Goal: Task Accomplishment & Management: Contribute content

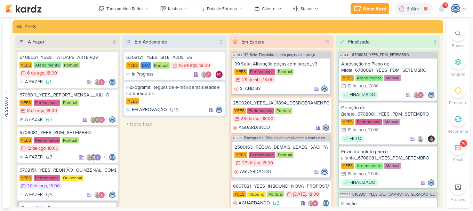
click at [456, 35] on icon at bounding box center [458, 34] width 6 height 6
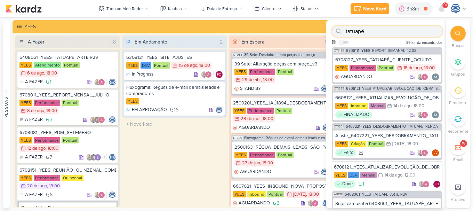
scroll to position [100, 0]
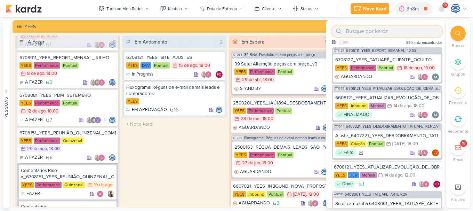
paste input "2500356"
click at [382, 34] on input "2500356" at bounding box center [387, 31] width 111 height 11
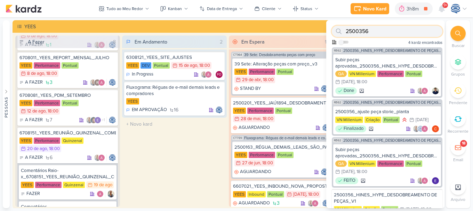
type input "2500356"
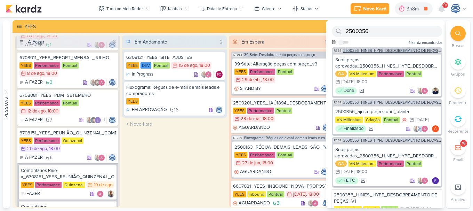
click at [390, 49] on span "2500356_HINES_HYPE_DESDOBREAMENTO DE PEÇAS_V1" at bounding box center [392, 51] width 98 height 4
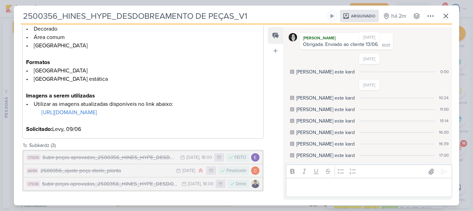
scroll to position [145, 0]
click at [446, 15] on icon at bounding box center [446, 16] width 8 height 8
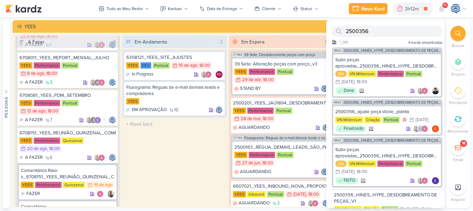
click at [452, 34] on div at bounding box center [457, 33] width 15 height 15
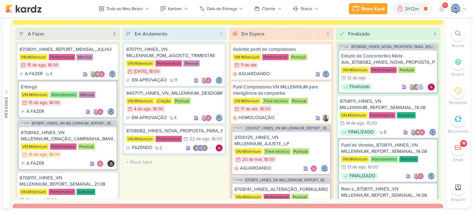
scroll to position [826, 0]
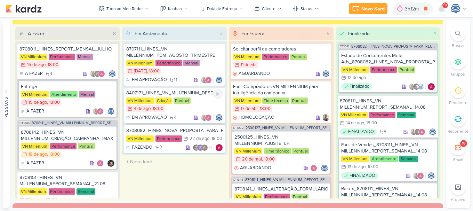
click at [192, 96] on div "8407171_HINES_VN_MILLENNIUM_DESDOBRAMENTO_DE_PEÇAS_V1 VN Millenium Criação Pont…" at bounding box center [174, 105] width 100 height 36
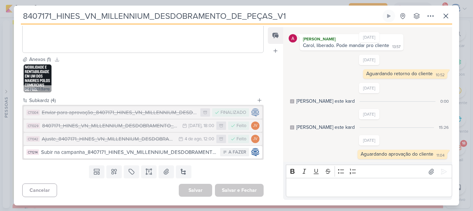
scroll to position [232, 0]
click at [153, 138] on div "Ajuste_8407171_HINES_VN_MILLENNIUM_DESDOBRAMENTO_DE_PEÇAS_V1" at bounding box center [108, 139] width 133 height 8
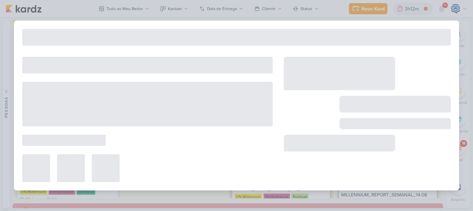
type input "Ajuste_8407171_HINES_VN_MILLENNIUM_DESDOBRAMENTO_DE_PEÇAS_V1"
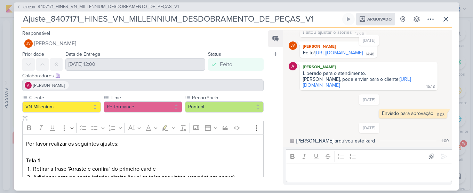
scroll to position [4, 0]
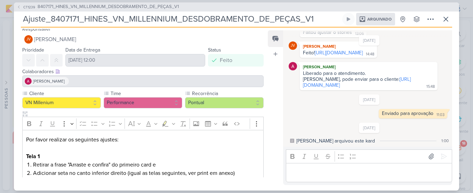
click at [290, 118] on div "5/8/25 Enviado para aprovação 11:03 11:03 Deletar" at bounding box center [369, 106] width 161 height 24
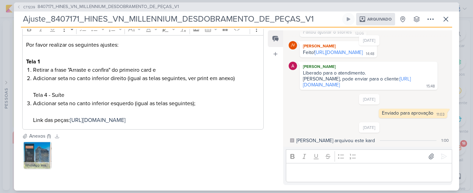
scroll to position [826, 0]
click at [18, 15] on div "CT1239 8407171_HINES_VN_MILLENNIUM_DESDOBRAMENTO_DE_PEÇAS_V1 Ajuste_8407171_HIN…" at bounding box center [236, 96] width 445 height 188
click at [50, 6] on span "8407171_HINES_VN_MILLENNIUM_DESDOBRAMENTO_DE_PEÇAS_V1" at bounding box center [108, 6] width 141 height 7
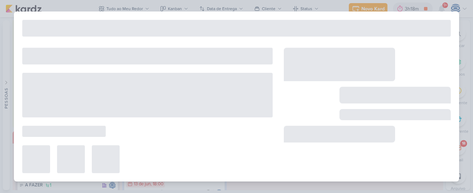
type input "8407171_HINES_VN_MILLENNIUM_DESDOBRAMENTO_DE_PEÇAS_V1"
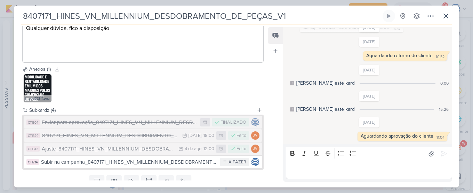
scroll to position [250, 0]
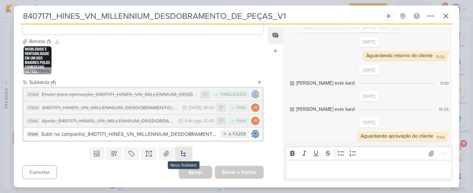
click at [184, 156] on button at bounding box center [183, 153] width 15 height 13
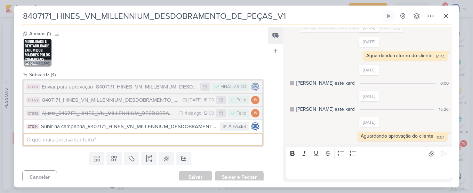
paste input "Ajuste_8407171_HINES_VN_MILLENNIUM_DESDOBRAMENTO_DE_PEÇAS_V1"
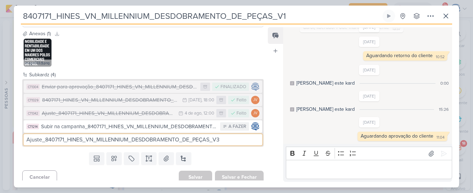
type input "Ajuste_8407171_HINES_VN_MILLENNIUM_DESDOBRAMENTO_DE_PEÇAS_V3"
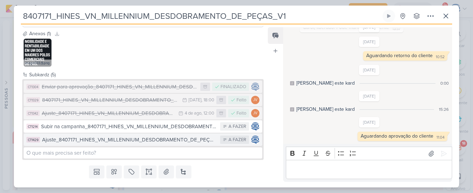
click at [119, 144] on div "Ajuste_8407171_HINES_VN_MILLENNIUM_DESDOBRAMENTO_DE_PEÇAS_V3" at bounding box center [129, 140] width 175 height 8
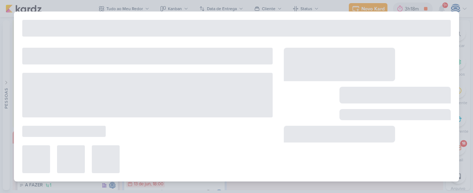
type input "Ajuste_8407171_HINES_VN_MILLENNIUM_DESDOBRAMENTO_DE_PEÇAS_V3"
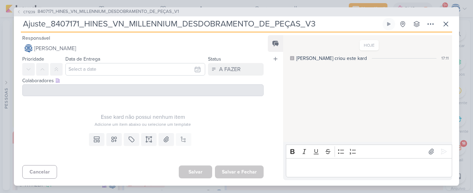
click at [144, 132] on div "Templates Campos Personalizados Marcadores Caixa De Texto Anexo Este kard já é …" at bounding box center [140, 146] width 252 height 32
click at [146, 136] on icon at bounding box center [148, 139] width 7 height 7
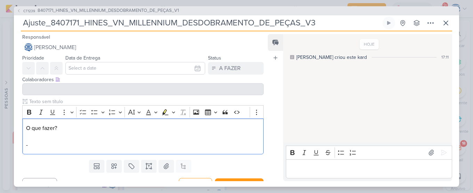
scroll to position [9, 0]
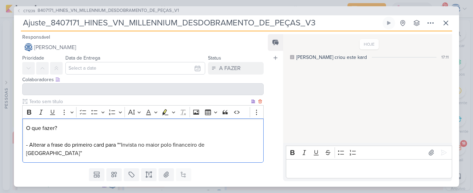
click at [119, 144] on p "O que fazer? - Alterar a frase do primeiro card para " “Invista no maior polo f…" at bounding box center [143, 140] width 234 height 33
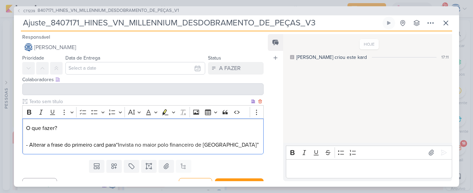
click at [234, 144] on p "O que fazer? - Alterar a frase do primeiro card para “Invista no maior polo fin…" at bounding box center [143, 136] width 234 height 25
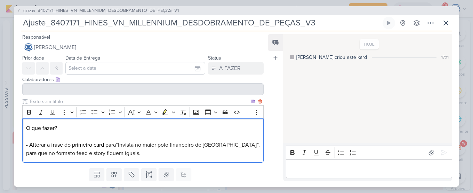
click at [27, 145] on p "O que fazer? - Alterar a frase do primeiro card para “Invista no maior polo fin…" at bounding box center [143, 140] width 234 height 33
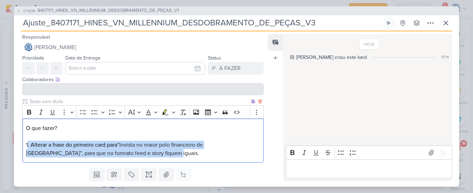
drag, startPoint x: 147, startPoint y: 156, endPoint x: 27, endPoint y: 147, distance: 119.6
click at [27, 147] on p "O que fazer? 1. Alterar a frase do primeiro card para “Invista no maior polo fi…" at bounding box center [143, 140] width 234 height 33
click at [153, 114] on button "Font Color" at bounding box center [151, 112] width 16 height 10
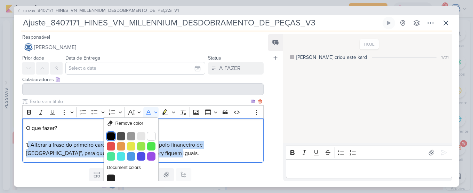
click at [110, 137] on button "Black" at bounding box center [111, 136] width 8 height 8
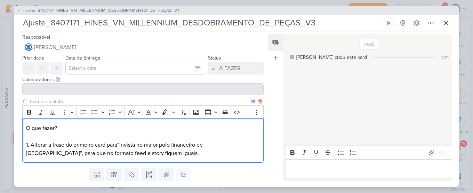
click at [143, 154] on p "O que fazer? 1 . Alterar a frase do primeiro card para “Invista no maior polo f…" at bounding box center [143, 140] width 234 height 33
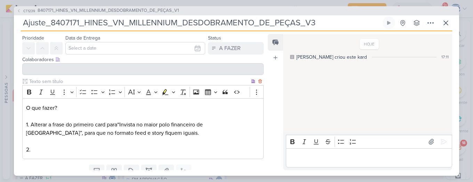
scroll to position [22, 0]
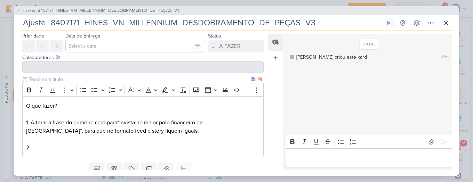
click at [40, 147] on p "O que fazer? 1 . Alterar a frase do primeiro card para “Invista no maior polo f…" at bounding box center [143, 127] width 234 height 50
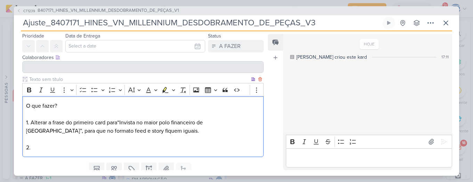
click at [35, 144] on p "O que fazer? 1 . Alterar a frase do primeiro card para “Invista no maior polo f…" at bounding box center [143, 127] width 234 height 50
click at [76, 146] on p "O que fazer? 1 . Alterar a frase do primeiro card para “Invista no maior polo f…" at bounding box center [143, 127] width 234 height 50
click at [87, 150] on p "O que fazer? 1 . Alterar a frase do primeiro card para “Invista no maior polo f…" at bounding box center [143, 127] width 234 height 50
click at [60, 145] on p "O que fazer? 1 . Alterar a frase do primeiro card para “Invista no maior polo f…" at bounding box center [143, 127] width 234 height 50
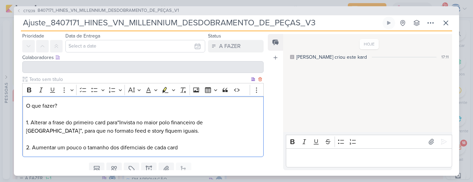
click at [131, 148] on span "⁠⁠⁠⁠⁠⁠⁠2. Aumentar um pouco o tamanho dos difernciais de cada card" at bounding box center [102, 147] width 152 height 7
click at [206, 150] on p "O que fazer? 1 . Alterar a frase do primeiro card para “Invista no maior polo f…" at bounding box center [143, 127] width 234 height 50
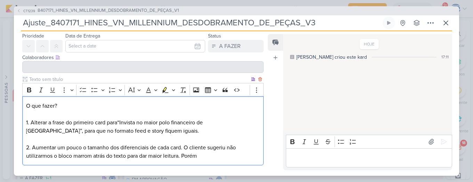
click at [182, 147] on span "⁠⁠⁠⁠⁠⁠⁠2. Aumentar um pouco o tamanho dos diferenciais de cada card. O cliente …" at bounding box center [131, 151] width 210 height 15
click at [183, 147] on span "⁠⁠⁠⁠⁠⁠⁠2. Aumentar um pouco o tamanho dos diferenciais de cada card. O cliente …" at bounding box center [131, 151] width 210 height 15
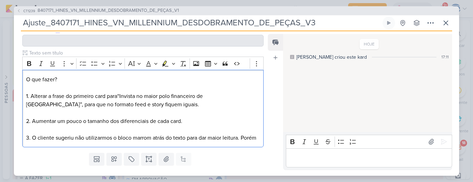
scroll to position [49, 0]
click at [183, 142] on p "O que fazer? 1 . Alterar a frase do primeiro card para “Invista no maior polo f…" at bounding box center [143, 108] width 234 height 67
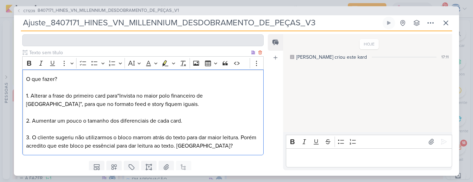
click at [111, 147] on span "3. O cliente sugeriu não utilizarmos o bloco marrom atrás do texto para dar mai…" at bounding box center [141, 141] width 230 height 15
click at [107, 147] on span "3. O cliente sugeriu não utilizarmos o bloco marrom atrás do texto para dar mai…" at bounding box center [141, 141] width 230 height 15
click at [227, 149] on p "O que fazer? 1 . Alterar a frase do primeiro card para “Invista no maior polo f…" at bounding box center [143, 112] width 234 height 75
click at [122, 146] on span "3. O cliente sugeriu não utilizarmos o bloco marrom atrás do texto para dar mai…" at bounding box center [141, 141] width 230 height 15
click at [227, 144] on p "O que fazer? 1 . Alterar a frase do primeiro card para “Invista no maior polo f…" at bounding box center [143, 112] width 234 height 75
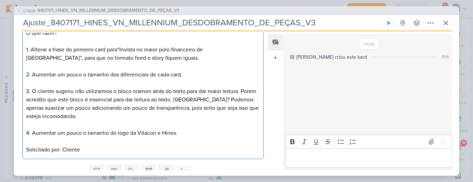
scroll to position [95, 0]
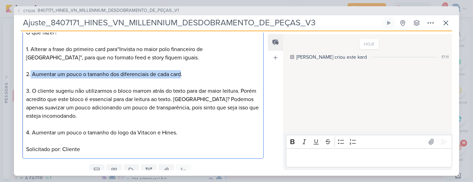
drag, startPoint x: 31, startPoint y: 74, endPoint x: 180, endPoint y: 78, distance: 149.6
click at [180, 78] on p "O que fazer? 1 . Alterar a frase do primeiro card para “Invista no maior polo f…" at bounding box center [143, 91] width 234 height 125
click at [179, 76] on span "2. Aumentar um pouco o tamanho dos diferenciais de cada card." at bounding box center [104, 74] width 156 height 7
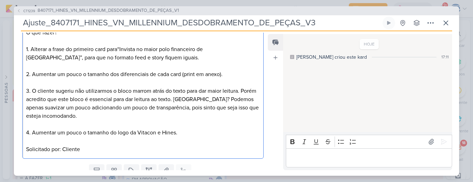
drag, startPoint x: 74, startPoint y: 133, endPoint x: 186, endPoint y: 132, distance: 112.3
click at [186, 132] on p "O que fazer? 1 . Alterar a frase do primeiro card para “Invista no maior polo f…" at bounding box center [143, 91] width 234 height 125
drag, startPoint x: 31, startPoint y: 89, endPoint x: 108, endPoint y: 121, distance: 83.9
click at [108, 121] on p "O que fazer? 1 . Alterar a frase do primeiro card para “Invista no maior polo f…" at bounding box center [143, 91] width 234 height 125
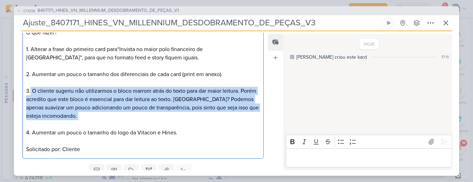
drag, startPoint x: 108, startPoint y: 121, endPoint x: 30, endPoint y: 89, distance: 85.0
click at [30, 89] on p "O que fazer? 1 . Alterar a frase do primeiro card para “Invista no maior polo f…" at bounding box center [143, 91] width 234 height 125
click at [102, 121] on p "O que fazer? 1 . Alterar a frase do primeiro card para “Invista no maior polo f…" at bounding box center [143, 91] width 234 height 125
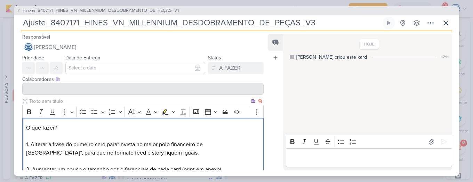
scroll to position [122, 0]
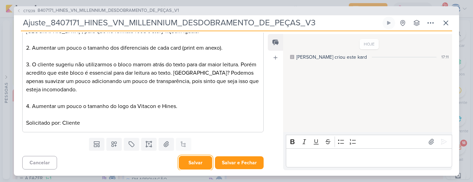
click at [193, 160] on button "Salvar" at bounding box center [195, 163] width 33 height 14
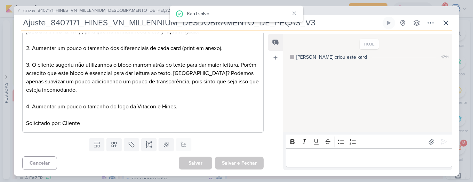
scroll to position [0, 0]
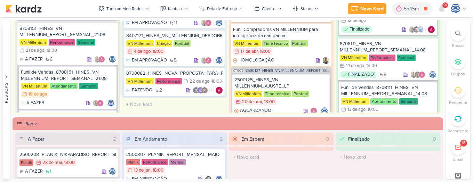
scroll to position [733, 0]
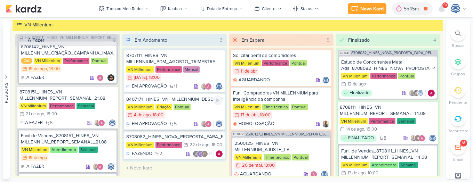
click at [201, 100] on div "8407171_HINES_VN_MILLENNIUM_DESDOBRAMENTO_DE_PEÇAS_V1" at bounding box center [174, 99] width 96 height 6
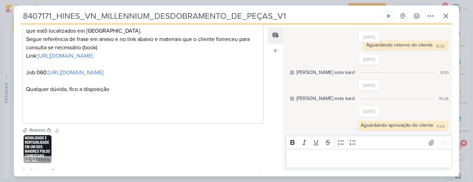
scroll to position [273, 0]
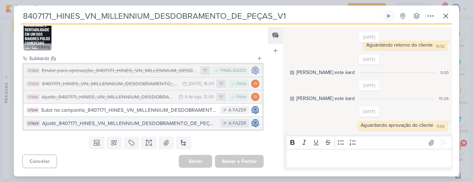
click at [120, 123] on div "Ajuste_8407171_HINES_VN_MILLENNIUM_DESDOBRAMENTO_DE_PEÇAS_V3" at bounding box center [129, 124] width 175 height 8
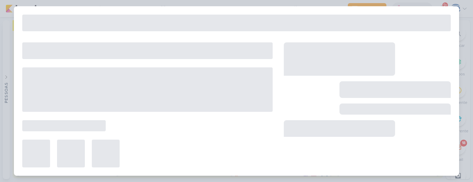
type input "Ajuste_8407171_HINES_VN_MILLENNIUM_DESDOBRAMENTO_DE_PEÇAS_V3"
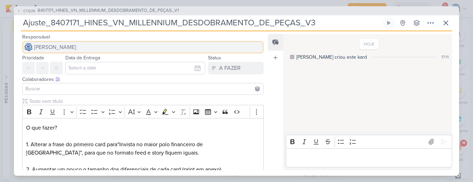
drag, startPoint x: 89, startPoint y: 49, endPoint x: 49, endPoint y: 49, distance: 39.3
drag, startPoint x: 49, startPoint y: 49, endPoint x: 42, endPoint y: 46, distance: 8.4
click at [42, 46] on span "[PERSON_NAME]" at bounding box center [55, 47] width 42 height 8
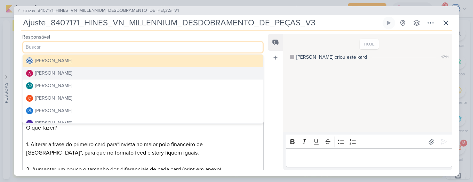
drag, startPoint x: 83, startPoint y: 70, endPoint x: 62, endPoint y: 74, distance: 22.0
drag, startPoint x: 62, startPoint y: 74, endPoint x: 53, endPoint y: 75, distance: 9.4
click at [53, 75] on div "[PERSON_NAME]" at bounding box center [53, 73] width 37 height 7
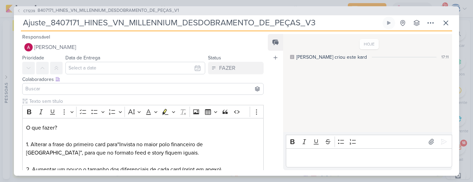
click at [74, 89] on input at bounding box center [143, 89] width 238 height 8
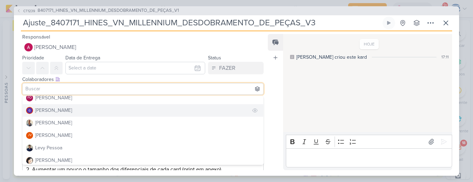
scroll to position [79, 0]
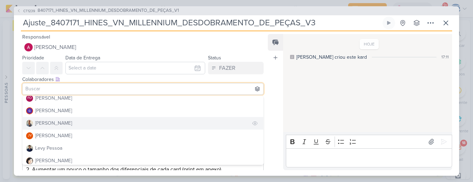
click at [83, 123] on button "[PERSON_NAME]" at bounding box center [143, 123] width 241 height 13
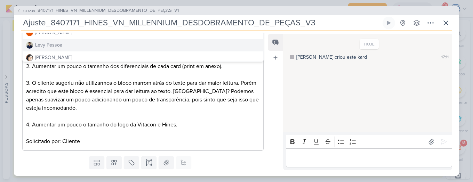
scroll to position [65, 0]
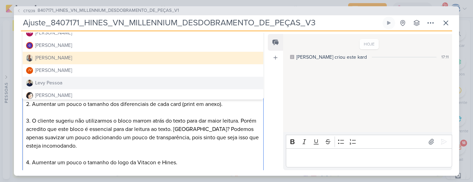
click at [203, 150] on p "O que fazer? 1 . Alterar a frase do primeiro card para “Invista no maior polo f…" at bounding box center [143, 120] width 234 height 125
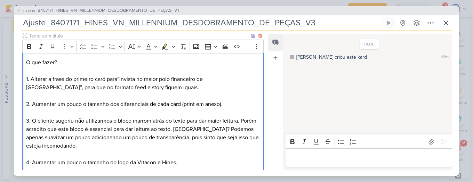
scroll to position [122, 0]
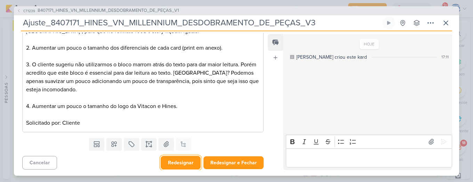
click at [172, 163] on button "Redesignar" at bounding box center [181, 163] width 40 height 14
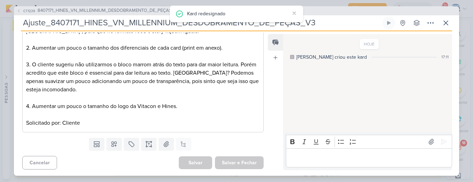
scroll to position [0, 0]
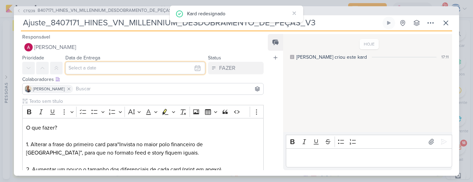
click at [81, 71] on input "text" at bounding box center [135, 68] width 140 height 13
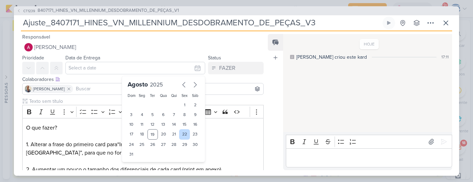
click at [179, 133] on div "22" at bounding box center [184, 134] width 11 height 10
type input "[DATE] 23:59"
click at [137, 164] on select "00 01 02 03 04 05 06 07 08 09 10 11 12 13 14 15 16 17 18 19 20 21 22 23" at bounding box center [142, 166] width 10 height 8
select select "18"
click at [137, 162] on select "00 01 02 03 04 05 06 07 08 09 10 11 12 13 14 15 16 17 18 19 20 21 22 23" at bounding box center [142, 166] width 10 height 8
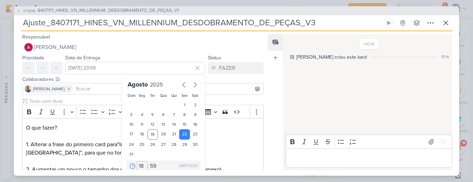
type input "[DATE] 18:59"
click at [151, 166] on select "00 05 10 15 20 25 30 35 40 45 50 55 59" at bounding box center [153, 166] width 10 height 8
select select "0"
click at [148, 162] on select "00 05 10 15 20 25 30 35 40 45 50 55 59" at bounding box center [153, 166] width 10 height 8
type input "[DATE] 18:00"
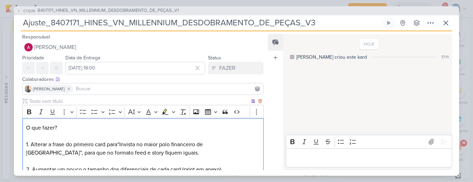
scroll to position [122, 0]
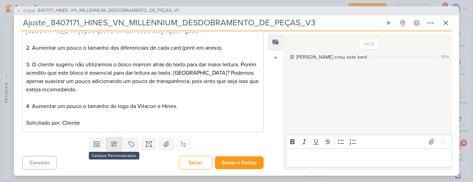
click at [111, 141] on icon at bounding box center [114, 144] width 7 height 7
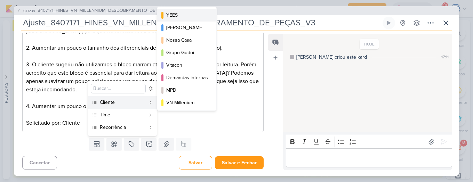
click at [169, 15] on div "YEES" at bounding box center [187, 14] width 42 height 7
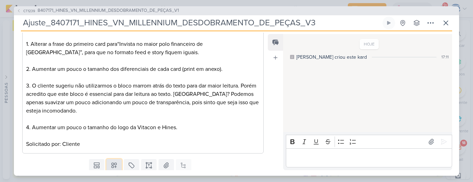
click at [112, 164] on icon at bounding box center [114, 165] width 7 height 7
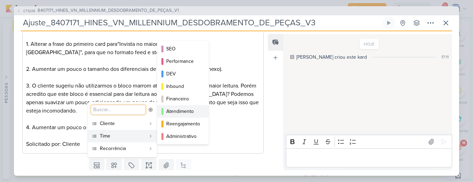
scroll to position [63, 0]
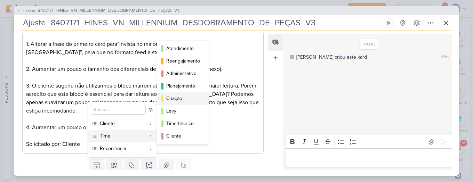
click at [182, 100] on div "Criação" at bounding box center [183, 98] width 34 height 7
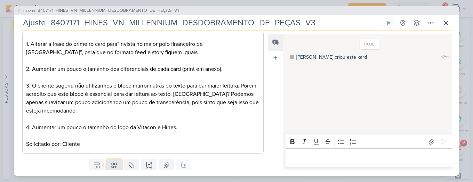
click at [113, 166] on icon at bounding box center [114, 165] width 7 height 7
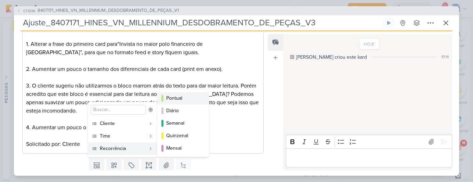
click at [174, 99] on div "Pontual" at bounding box center [183, 98] width 34 height 7
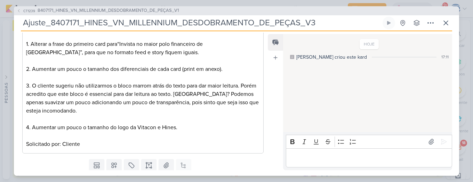
scroll to position [143, 0]
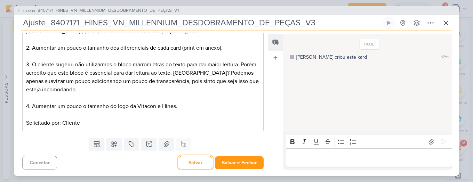
drag, startPoint x: 192, startPoint y: 166, endPoint x: 181, endPoint y: 154, distance: 16.5
click at [181, 154] on div "Cancelar [GEOGRAPHIC_DATA] Salvar e Fechar Ctrl + Enter" at bounding box center [140, 162] width 252 height 18
click at [188, 163] on button "Salvar" at bounding box center [195, 163] width 33 height 14
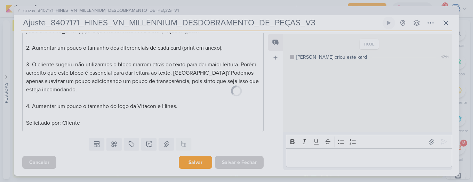
scroll to position [143, 0]
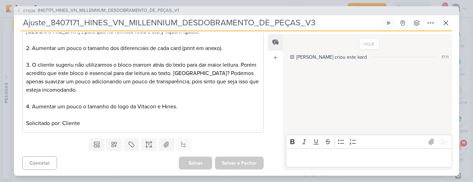
click at [311, 11] on div "CT1239 8407171_HINES_VN_MILLENNIUM_DESDOBRAMENTO_DE_PEÇAS_V1" at bounding box center [236, 10] width 445 height 9
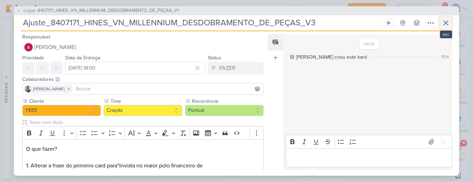
click at [442, 21] on icon at bounding box center [446, 23] width 8 height 8
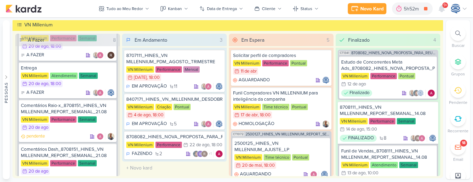
scroll to position [291, 0]
click at [41, 156] on div "Comentários Dash_8708151_HINES_VN MILLENNIUM_REPORT_SEMANAL_21.08" at bounding box center [68, 152] width 94 height 13
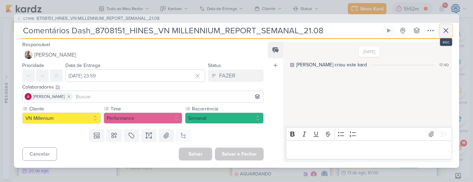
click at [446, 27] on icon at bounding box center [446, 30] width 8 height 8
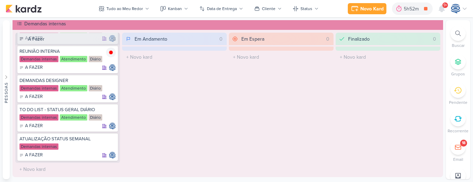
scroll to position [129, 0]
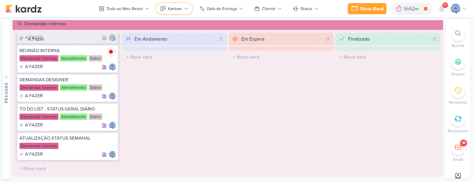
click at [178, 10] on div "Kanban" at bounding box center [175, 9] width 14 height 6
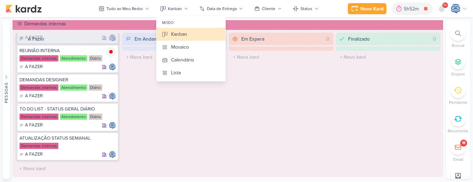
click at [171, 128] on div "Em Andamento 0 O título do kard deve ter menos que 100 caracteres" at bounding box center [174, 104] width 105 height 143
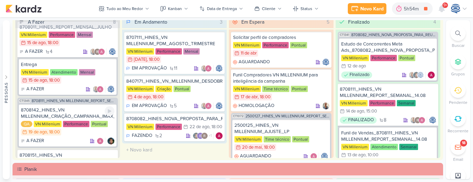
scroll to position [0, 0]
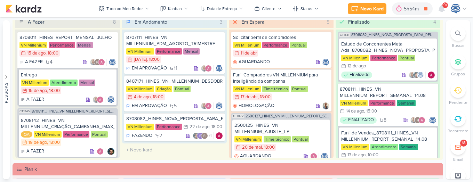
click at [83, 111] on span "8708111_HINES_VN MILLENNIUM_REPORT_SEMANAL_14.08" at bounding box center [74, 112] width 85 height 4
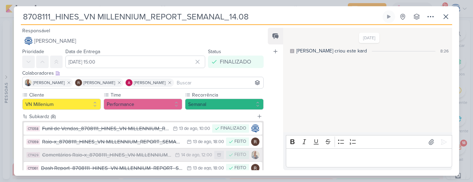
scroll to position [97, 0]
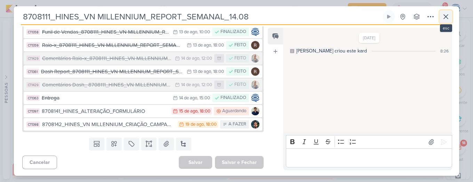
click at [449, 18] on icon at bounding box center [446, 17] width 8 height 8
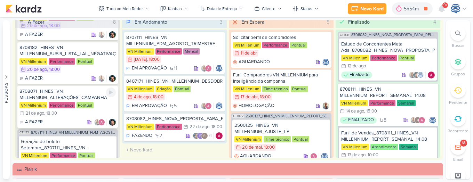
scroll to position [530, 0]
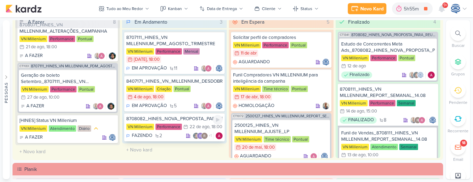
click at [185, 119] on div "8708082_HINES_NOVA_PROPOSTA_PARA_REUNIAO" at bounding box center [174, 119] width 96 height 6
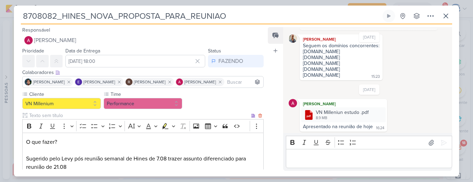
scroll to position [118, 0]
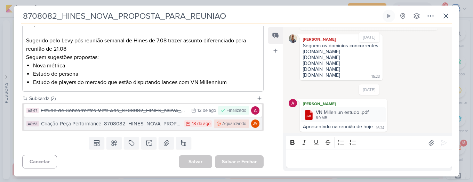
click at [129, 122] on div "Criação Peça Performance_8708082_HINES_NOVA_PROPOSTA_PARA_REUNIAO" at bounding box center [111, 124] width 140 height 8
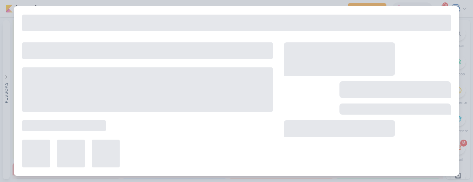
type input "Criação Peça Performance_8708082_HINES_NOVA_PROPOSTA_PARA_REUNIAO"
type input "[DATE] 23:59"
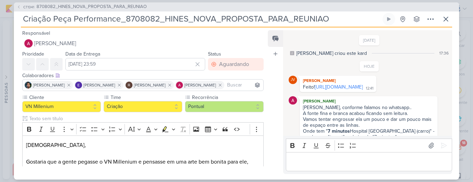
scroll to position [46, 0]
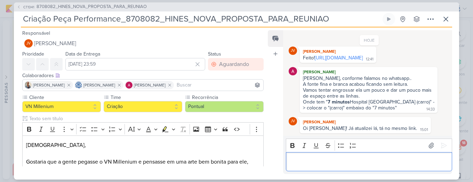
click at [350, 166] on p "Editor editing area: main" at bounding box center [368, 162] width 159 height 8
drag, startPoint x: 353, startPoint y: 22, endPoint x: 20, endPoint y: 30, distance: 332.5
click at [20, 30] on div "CT1341 8708082_HINES_NOVA_PROPOSTA_PARA_REUNIAO Criação Peça Performance_870808…" at bounding box center [236, 90] width 445 height 177
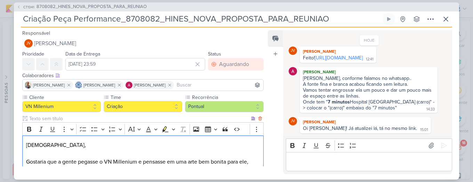
click at [90, 145] on p "[DEMOGRAPHIC_DATA]," at bounding box center [143, 145] width 234 height 8
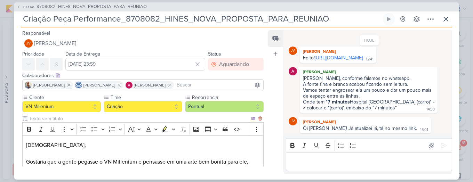
scroll to position [112, 0]
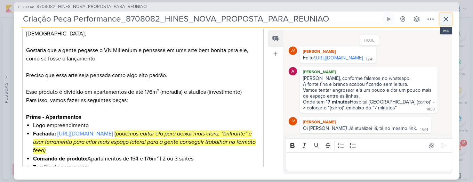
click at [446, 18] on icon at bounding box center [446, 19] width 8 height 8
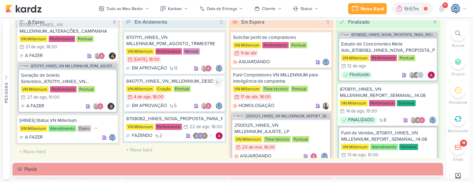
click at [185, 80] on div "8407171_HINES_VN_MILLENNIUM_DESDOBRAMENTO_DE_PEÇAS_V1" at bounding box center [174, 81] width 96 height 6
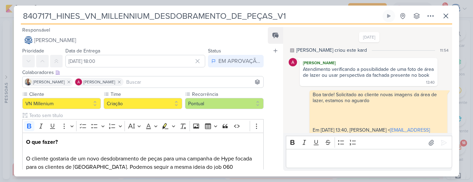
scroll to position [533, 0]
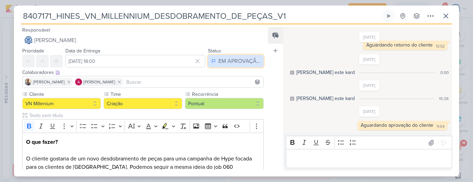
click at [239, 61] on div "EM APROVAÇÃO" at bounding box center [239, 61] width 42 height 8
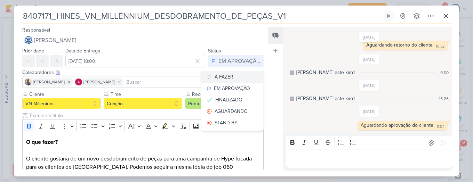
click at [234, 80] on button "A FAZER" at bounding box center [232, 76] width 62 height 11
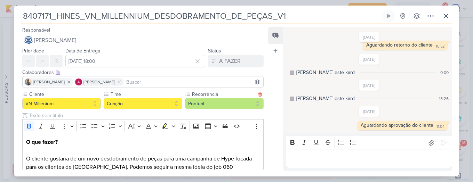
scroll to position [273, 0]
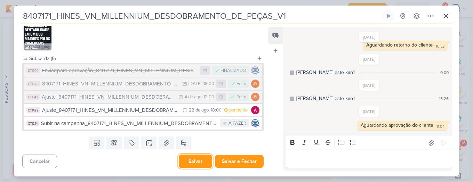
click at [200, 162] on button "Salvar" at bounding box center [195, 162] width 33 height 14
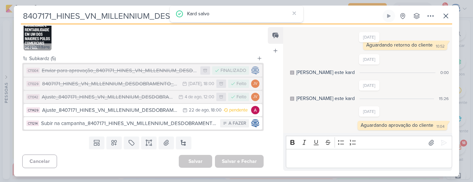
drag, startPoint x: 316, startPoint y: 15, endPoint x: 19, endPoint y: 15, distance: 296.6
click at [19, 15] on div "8407171_HINES_VN_MILLENNIUM_DESDOBRAMENTO_DE_PEÇAS_V1 Criado por mim nenhum gru…" at bounding box center [236, 93] width 445 height 167
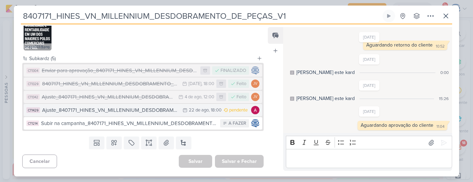
click at [178, 113] on button "CT1429 Ajuste_8407171_HINES_VN_MILLENNIUM_DESDOBRAMENTO_DE_PEÇAS_V3 22/8 [DATE]…" at bounding box center [143, 110] width 239 height 13
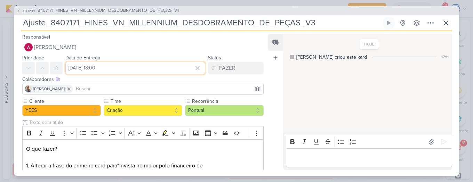
click at [85, 66] on input "[DATE] 18:00" at bounding box center [135, 68] width 140 height 13
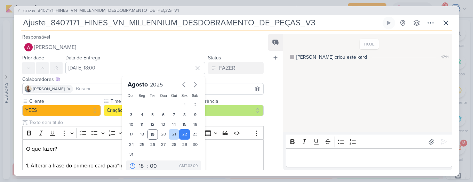
click at [169, 132] on div "21" at bounding box center [174, 134] width 11 height 10
type input "[DATE] 18:00"
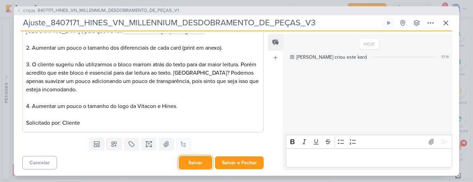
click at [189, 165] on button "Salvar" at bounding box center [195, 163] width 33 height 14
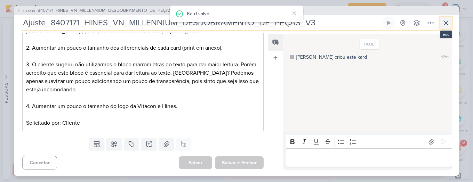
click at [446, 23] on icon at bounding box center [446, 23] width 4 height 4
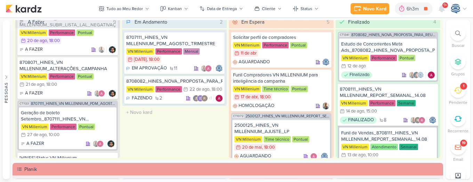
scroll to position [530, 0]
click at [374, 10] on div "Novo Kard" at bounding box center [374, 8] width 23 height 7
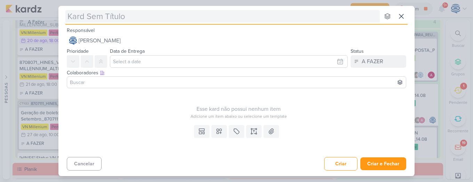
click at [209, 16] on input "text" at bounding box center [222, 16] width 314 height 13
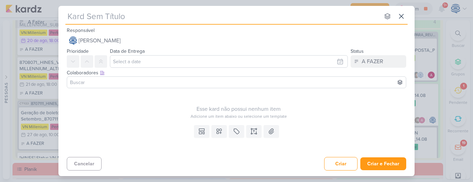
paste input "7708191_MPD_ANDROMEDA_SUBIR_ANÚNCIO_ANDROMEDA_FESTIVAL"
type input "7708191_MPD_ANDROMEDA_SUBIR_ANÚNCIO_ANDROMEDA_FESTIVAL"
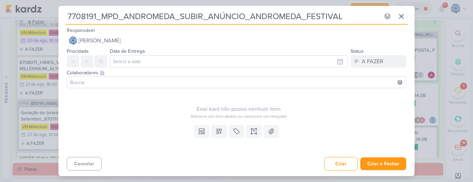
click at [209, 16] on input "7708191_MPD_ANDROMEDA_SUBIR_ANÚNCIO_ANDROMEDA_FESTIVAL" at bounding box center [222, 16] width 314 height 13
type input "7708191_MPD_ANDROMEDA_SUBIR_ANÚNCIO_ANDROMEDA_FESTIVAL"
click at [137, 66] on input "text" at bounding box center [229, 61] width 238 height 13
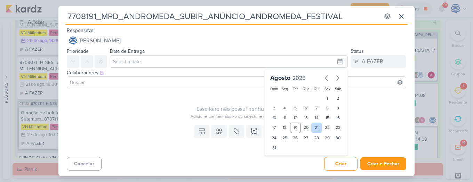
click at [315, 127] on div "21" at bounding box center [316, 128] width 11 height 10
type input "[DATE] 23:59"
click at [284, 160] on select "00 01 02 03 04 05 06 07 08 09 10 11 12 13 14 15 16 17 18 19 20 21 22 23" at bounding box center [285, 159] width 10 height 8
select select "18"
click at [280, 155] on select "00 01 02 03 04 05 06 07 08 09 10 11 12 13 14 15 16 17 18 19 20 21 22 23" at bounding box center [285, 159] width 10 height 8
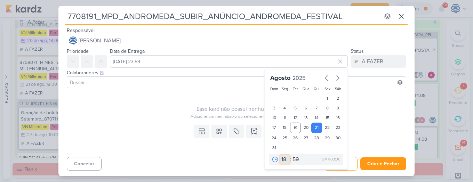
type input "[DATE] 18:59"
click at [296, 162] on select "00 05 10 15 20 25 30 35 40 45 50 55 59" at bounding box center [296, 159] width 10 height 8
select select "0"
click at [291, 155] on select "00 05 10 15 20 25 30 35 40 45 50 55 59" at bounding box center [296, 159] width 10 height 8
type input "[DATE] 18:00"
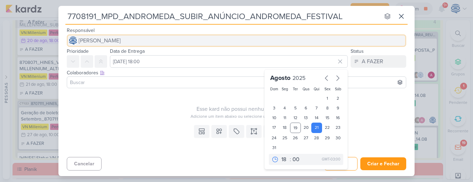
click at [177, 39] on button "[PERSON_NAME]" at bounding box center [236, 40] width 339 height 13
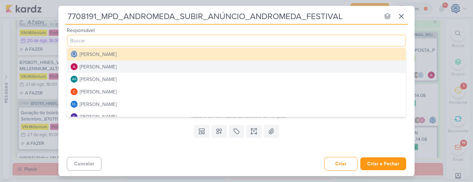
click at [108, 67] on div "[PERSON_NAME]" at bounding box center [98, 66] width 37 height 7
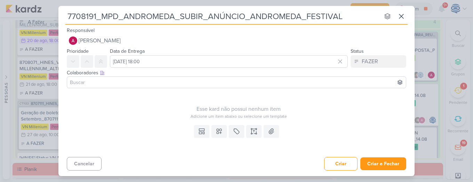
click at [113, 79] on input at bounding box center [237, 82] width 336 height 8
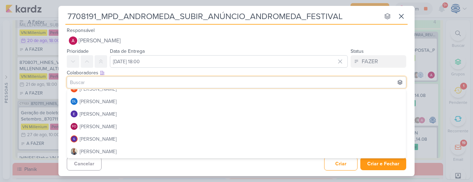
scroll to position [100, 0]
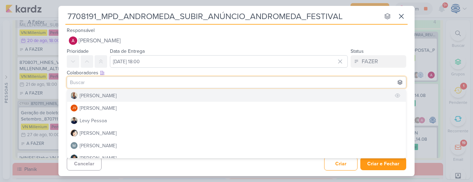
click at [106, 99] on button "[PERSON_NAME]" at bounding box center [236, 95] width 339 height 13
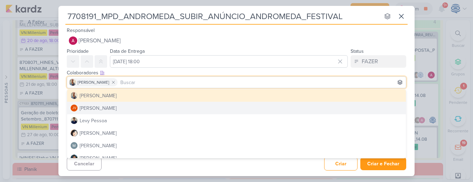
click at [146, 73] on div "Colaboradores Este kard pode ser visível a usuários da sua organização Este kar…" at bounding box center [236, 72] width 339 height 7
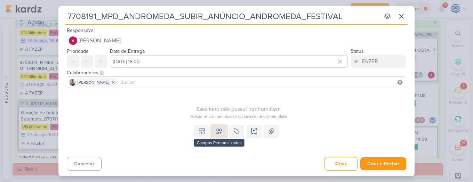
click at [215, 130] on button at bounding box center [218, 131] width 15 height 13
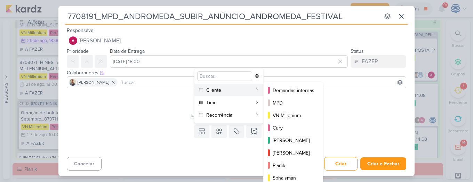
scroll to position [63, 0]
click at [285, 99] on div "MPD" at bounding box center [294, 102] width 42 height 7
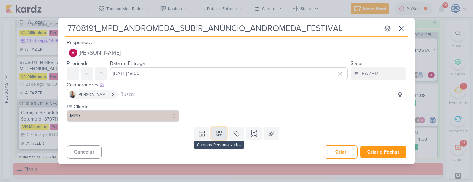
click at [218, 132] on icon at bounding box center [219, 133] width 7 height 7
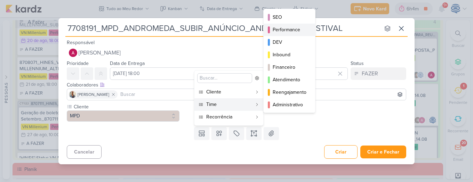
click at [295, 30] on div "Performance" at bounding box center [290, 29] width 34 height 7
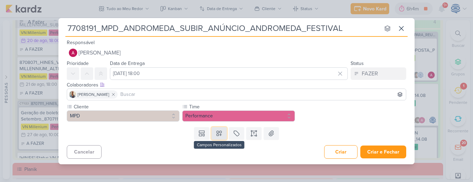
click at [222, 133] on icon at bounding box center [219, 133] width 7 height 7
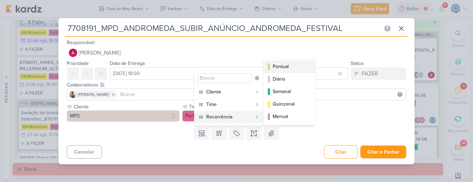
click at [289, 66] on div "Pontual" at bounding box center [290, 66] width 34 height 7
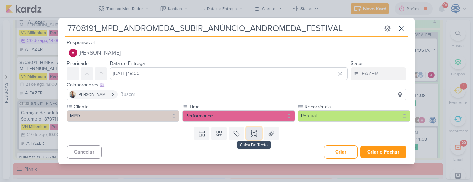
click at [252, 132] on icon at bounding box center [253, 133] width 7 height 7
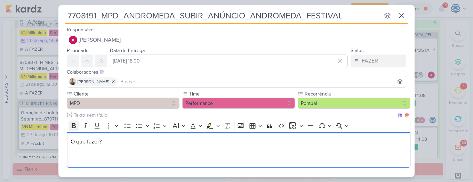
drag, startPoint x: 119, startPoint y: 139, endPoint x: 70, endPoint y: 127, distance: 50.9
click at [70, 127] on div "Rich Text Editor Bold Italic Underline More To-do List Bulleted List Bulleted L…" at bounding box center [239, 143] width 344 height 49
click at [70, 127] on button "Bold" at bounding box center [74, 126] width 10 height 10
click at [83, 159] on p "O que fazer?" at bounding box center [239, 150] width 336 height 25
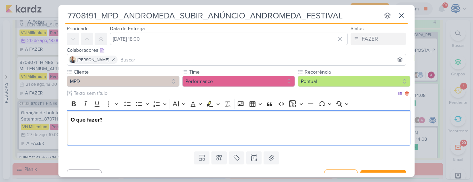
scroll to position [22, 0]
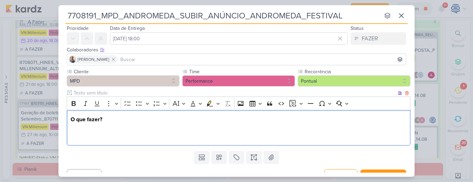
click at [96, 135] on p "O que fazer?" at bounding box center [239, 127] width 336 height 25
click at [100, 135] on p "O que fazer?" at bounding box center [239, 127] width 336 height 25
click at [94, 138] on p "O que fazer? Subir anpuncio d" at bounding box center [239, 127] width 336 height 25
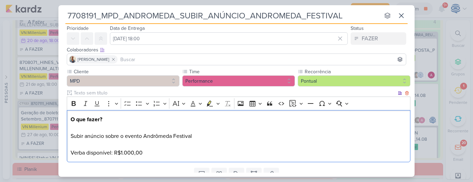
click at [165, 153] on p "O que fazer? Subir anúncio sobre o evento Andrômeda Festival Verba disponível: …" at bounding box center [239, 136] width 336 height 42
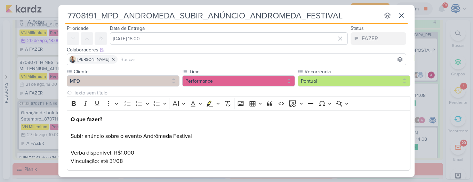
click at [105, 178] on div "7708191_MPD_ANDROMEDA_SUBIR_ANÚNCIO_ANDROMEDA_FESTIVAL nenhum grupo disponível …" at bounding box center [236, 91] width 473 height 182
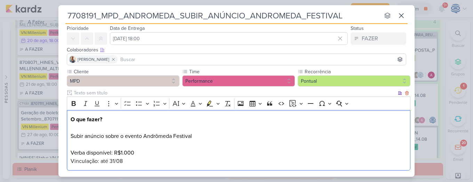
click at [131, 160] on p "O que fazer? Subir anúncio sobre o evento Andrômeda Festival Verba disponível: …" at bounding box center [239, 140] width 336 height 50
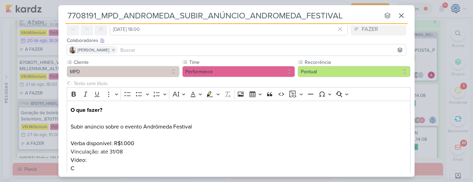
scroll to position [75, 0]
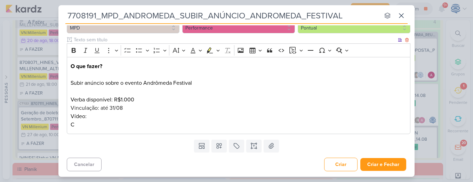
click at [85, 122] on p "O que fazer? Subir anúncio sobre o evento Andrômeda Festival Verba disponível: …" at bounding box center [239, 95] width 336 height 67
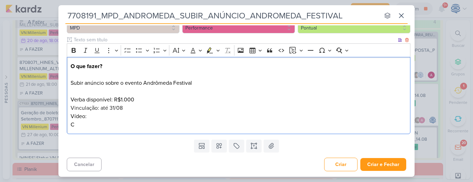
click at [85, 122] on p "O que fazer? Subir anúncio sobre o evento Andrômeda Festival Verba disponível: …" at bounding box center [239, 95] width 336 height 67
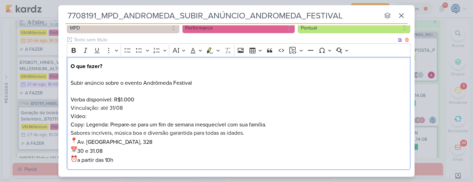
click at [111, 126] on p "O que fazer? Subir anúncio sobre o evento Andrômeda Festival Verba disponível: …" at bounding box center [239, 95] width 336 height 67
click at [193, 83] on p "O que fazer? Subir anúncio sobre o evento Andrômeda Festival Verba disponível: …" at bounding box center [239, 95] width 336 height 67
click at [70, 82] on div "O que fazer? Subir anúncio sobre o evento Andrômeda Festival em campanha Verba …" at bounding box center [239, 113] width 344 height 113
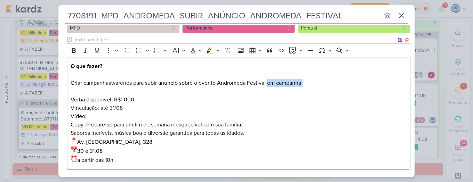
drag, startPoint x: 315, startPoint y: 88, endPoint x: 271, endPoint y: 83, distance: 44.9
click at [271, 83] on p "O que fazer? [PERSON_NAME] campanha awarenes para s ubir anúncio sobre o evento…" at bounding box center [239, 95] width 336 height 67
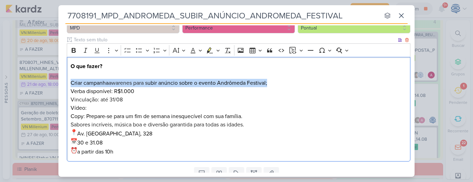
drag, startPoint x: 271, startPoint y: 83, endPoint x: 67, endPoint y: 86, distance: 203.1
click at [67, 86] on div "O que fazer? [PERSON_NAME] campanha awarenes para s ubir anúncio sobre o evento…" at bounding box center [239, 109] width 344 height 105
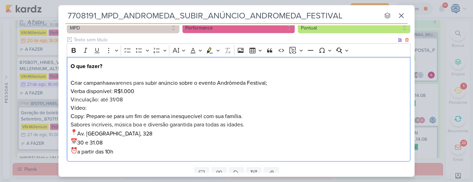
click at [289, 84] on p "O que fazer? [PERSON_NAME] campanha awarenes para s ubir anúncio sobre o evento…" at bounding box center [239, 91] width 336 height 58
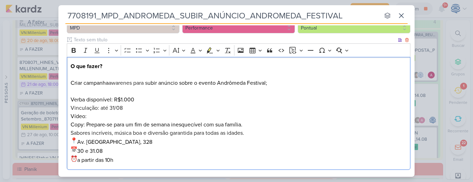
click at [123, 81] on span "awarenes para s" at bounding box center [127, 83] width 39 height 7
drag, startPoint x: 126, startPoint y: 82, endPoint x: 112, endPoint y: 83, distance: 13.2
click at [112, 83] on span "awarenes para s" at bounding box center [127, 83] width 39 height 7
click at [280, 83] on p "O que fazer? [PERSON_NAME] campanha awarenes para s ubir anúncio sobre o evento…" at bounding box center [239, 95] width 336 height 67
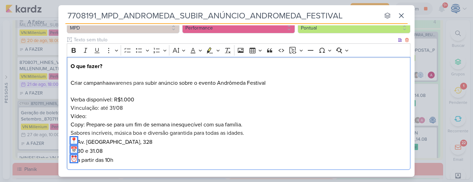
drag, startPoint x: 70, startPoint y: 98, endPoint x: 182, endPoint y: 158, distance: 126.8
click at [182, 158] on div "O que fazer? Criar campanha awarenes para s ubir anúncio sobre o evento Andrôme…" at bounding box center [239, 113] width 344 height 113
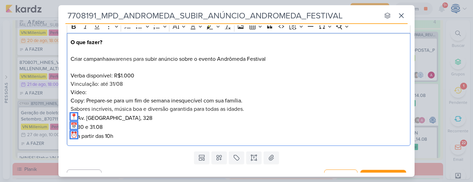
scroll to position [100, 0]
click at [161, 140] on div "O que fazer? Criar campanha awarenes para s ubir anúncio sobre o evento Andrôme…" at bounding box center [239, 89] width 344 height 113
drag, startPoint x: 161, startPoint y: 140, endPoint x: 60, endPoint y: 49, distance: 135.9
click at [60, 49] on div "Cliente MPD Time" at bounding box center [236, 70] width 356 height 158
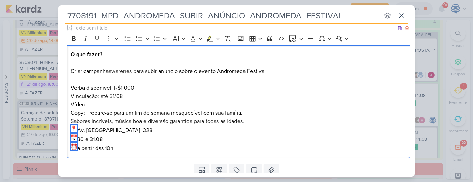
scroll to position [88, 0]
click at [139, 89] on p "O que fazer? Criar campanha awarenes para s ubir anúncio sobre o evento Andrôme…" at bounding box center [239, 83] width 336 height 67
click at [106, 127] on p "Av. [GEOGRAPHIC_DATA], 328" at bounding box center [239, 129] width 336 height 9
click at [112, 123] on span "Sabores incríveis, música boa e diversão garantida para todas as idades." at bounding box center [158, 121] width 174 height 7
click at [143, 132] on p "Av. [GEOGRAPHIC_DATA], 328" at bounding box center [239, 129] width 336 height 9
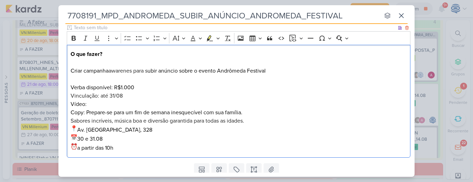
drag, startPoint x: 253, startPoint y: 122, endPoint x: 69, endPoint y: 122, distance: 184.3
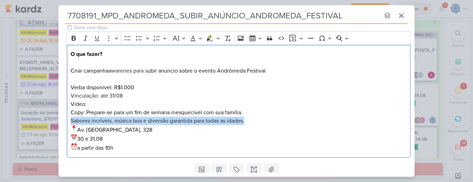
click at [66, 122] on div "Cliente MPD Time" at bounding box center [236, 82] width 356 height 158
click at [199, 39] on button "Font Color" at bounding box center [196, 38] width 16 height 10
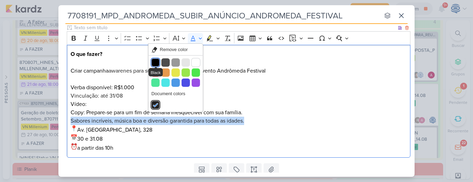
click at [155, 60] on button "Black" at bounding box center [155, 62] width 8 height 8
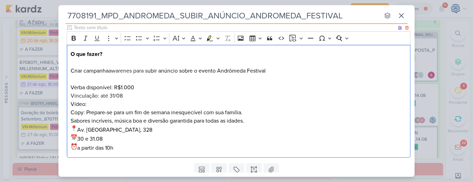
click at [129, 135] on p "30 e 31.08 a partir das 10h" at bounding box center [239, 143] width 336 height 18
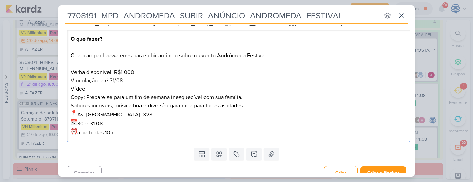
click at [127, 135] on p "30 e 31.08 a partir das 10h" at bounding box center [239, 128] width 336 height 18
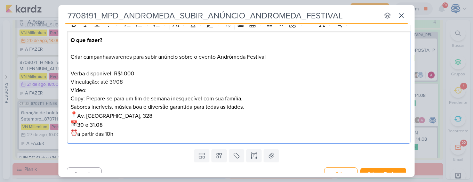
scroll to position [94, 0]
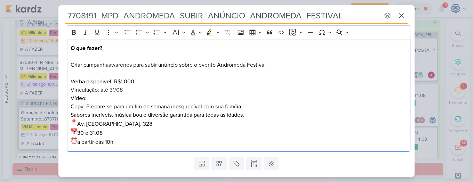
click at [69, 82] on div "O que fazer? Criar campanha awarenes para s ubir anúncio sobre o evento Andrôme…" at bounding box center [239, 95] width 344 height 113
click at [138, 30] on icon "Editor toolbar" at bounding box center [139, 32] width 7 height 7
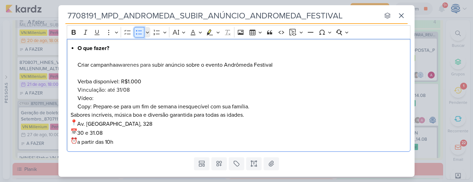
click at [138, 30] on icon "Editor toolbar" at bounding box center [139, 32] width 7 height 7
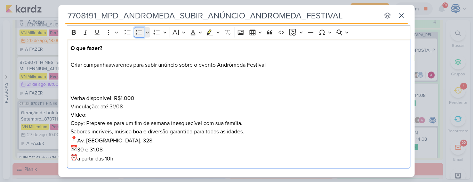
click at [138, 30] on icon "Editor toolbar" at bounding box center [139, 32] width 7 height 7
click at [74, 107] on div "O que fazer? Criar campanha awarenes para s ubir anúncio sobre o evento Andrôme…" at bounding box center [239, 104] width 344 height 130
click at [74, 118] on div "O que fazer? Criar campanha awarenes para s ubir anúncio sobre o evento Andrôme…" at bounding box center [239, 104] width 344 height 130
click at [76, 122] on div "O que fazer? Criar campanha awarenes para s ubir anúncio sobre o evento Andrôme…" at bounding box center [239, 104] width 344 height 130
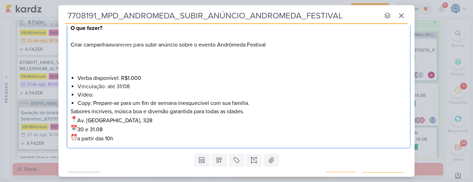
scroll to position [114, 0]
drag, startPoint x: 123, startPoint y: 139, endPoint x: 112, endPoint y: 95, distance: 45.6
click at [112, 95] on li "Vídeo:" at bounding box center [242, 94] width 329 height 8
click at [107, 69] on p "Editor editing area: main" at bounding box center [239, 69] width 336 height 8
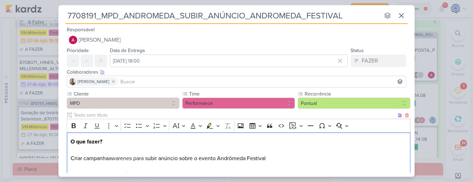
scroll to position [111, 0]
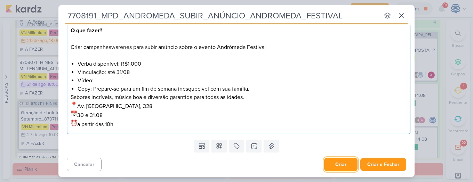
click at [327, 164] on button "Criar" at bounding box center [340, 165] width 33 height 14
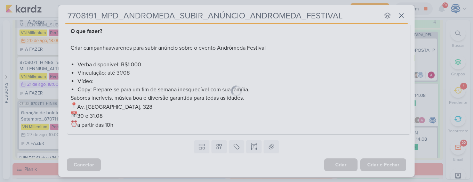
scroll to position [0, 0]
